Goal: Information Seeking & Learning: Learn about a topic

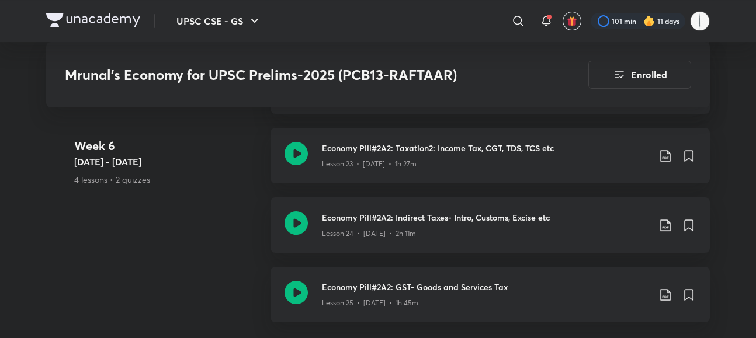
scroll to position [3141, 0]
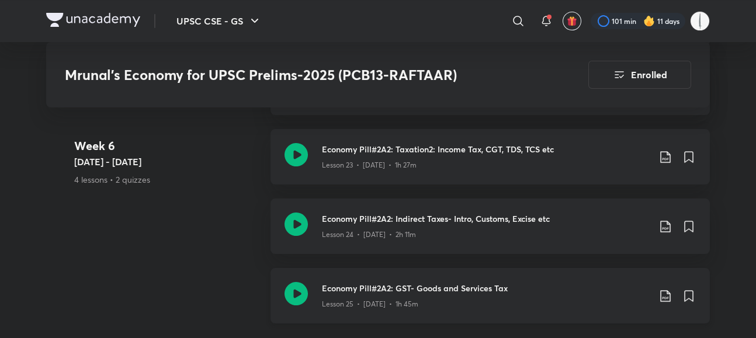
click at [672, 289] on icon at bounding box center [665, 296] width 14 height 14
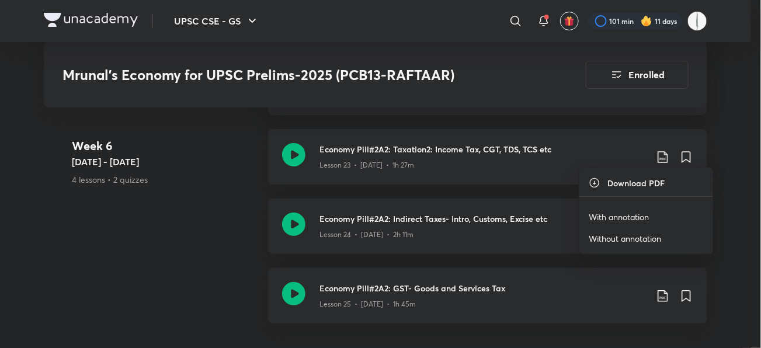
click at [609, 215] on p "With annotation" at bounding box center [619, 217] width 60 height 12
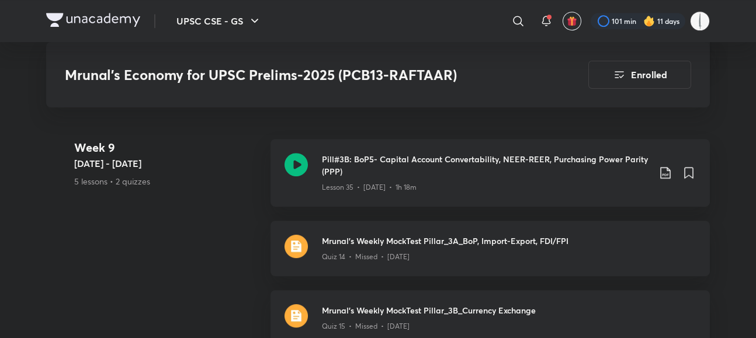
scroll to position [4554, 0]
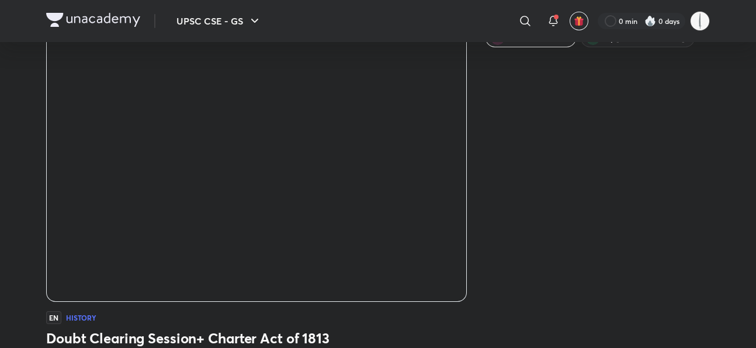
scroll to position [62, 0]
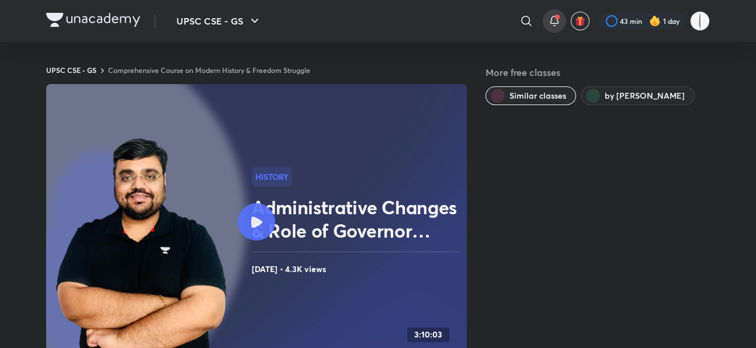
click at [566, 23] on div at bounding box center [554, 20] width 23 height 23
